Goal: Information Seeking & Learning: Learn about a topic

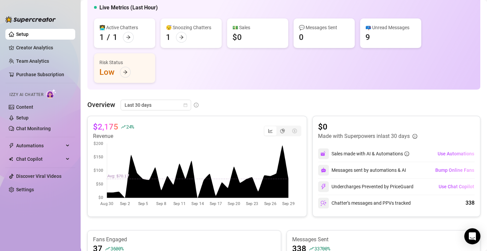
scroll to position [16, 0]
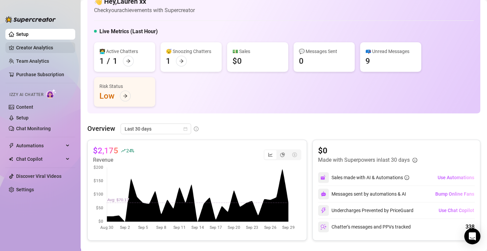
click at [40, 46] on link "Creator Analytics" at bounding box center [43, 47] width 54 height 11
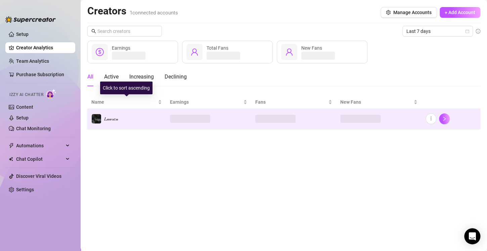
click at [127, 120] on td "𝐿𝒶𝓊𝓇𝑒𝓃" at bounding box center [126, 119] width 79 height 20
